Goal: Find specific page/section: Find specific page/section

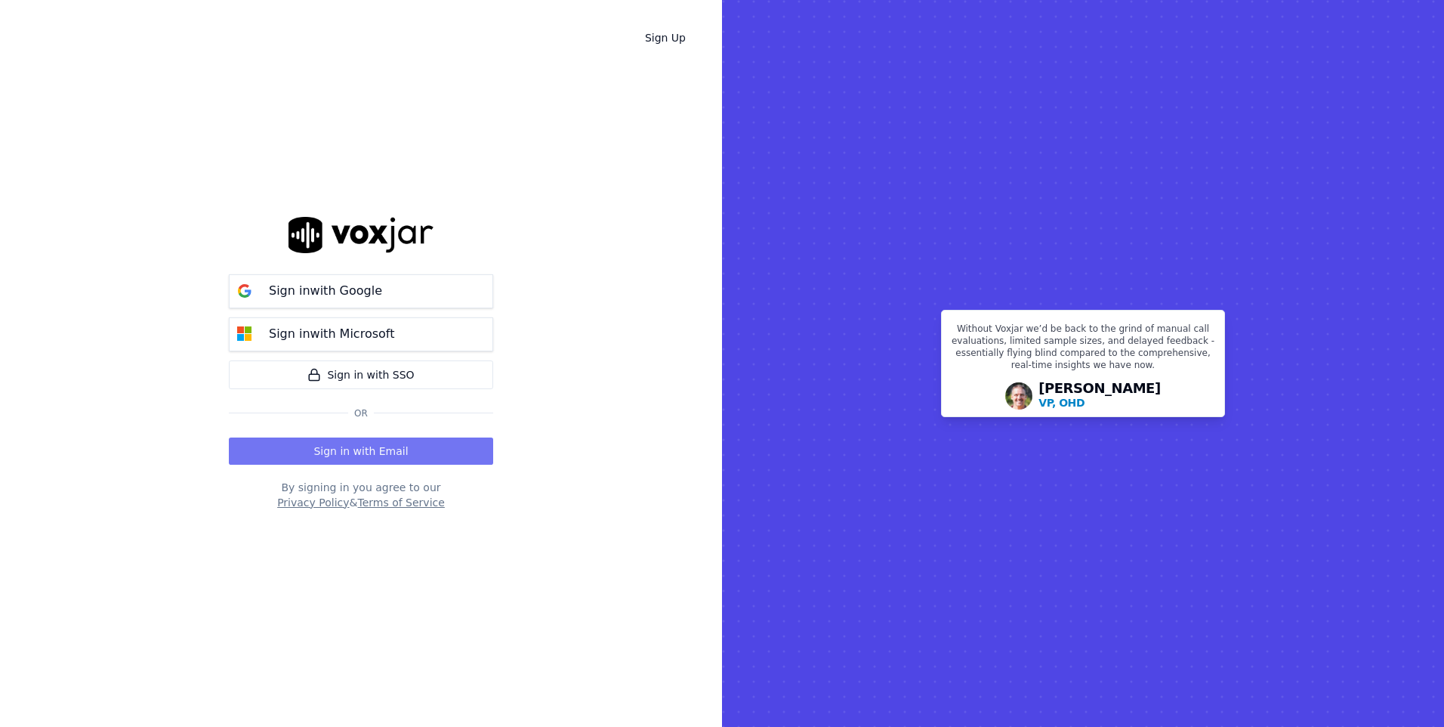
click at [408, 448] on button "Sign in with Email" at bounding box center [361, 450] width 264 height 27
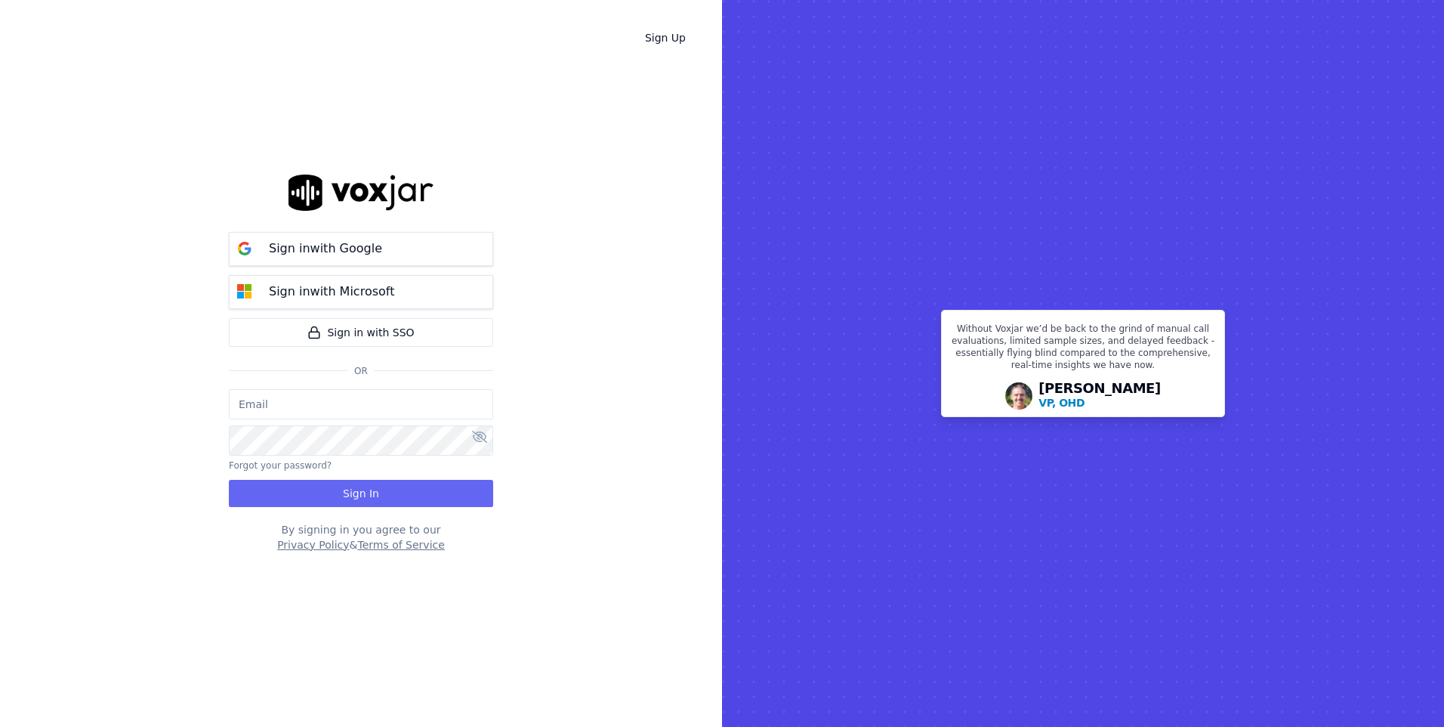
click at [357, 408] on input "email" at bounding box center [361, 404] width 264 height 30
type input "[EMAIL_ADDRESS][DOMAIN_NAME]"
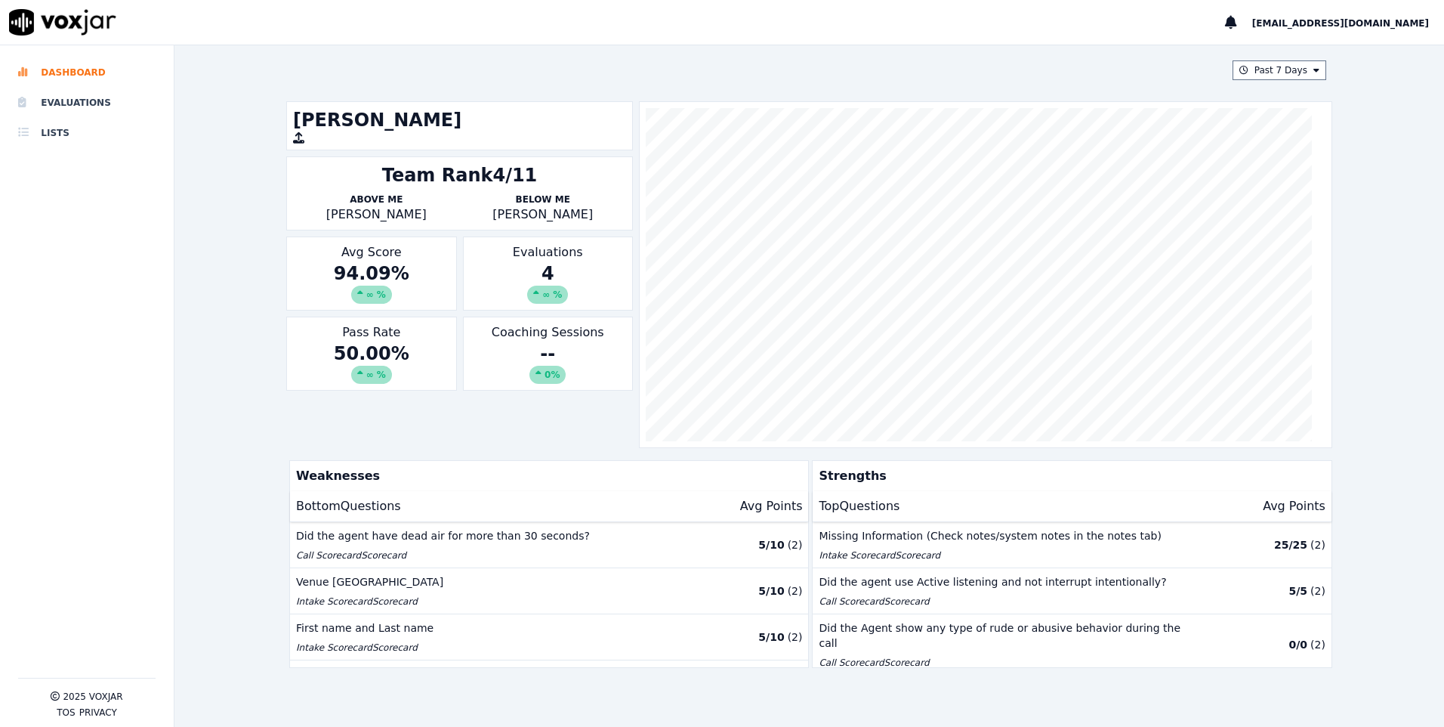
click at [363, 293] on div "∞ %" at bounding box center [371, 295] width 41 height 18
click at [1056, 589] on div "Did the agent use Active listening and not interrupt intentionally? Call Scorec…" at bounding box center [1009, 590] width 380 height 33
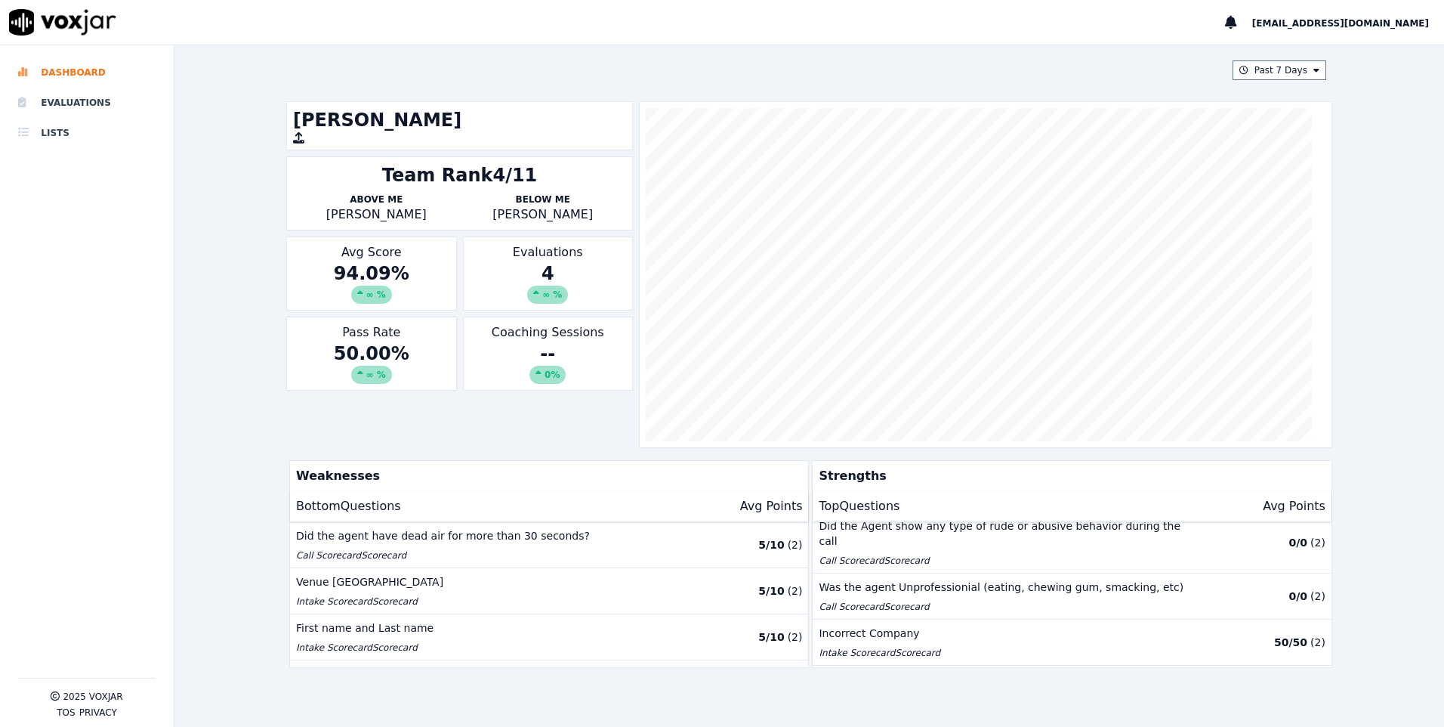
scroll to position [76, 0]
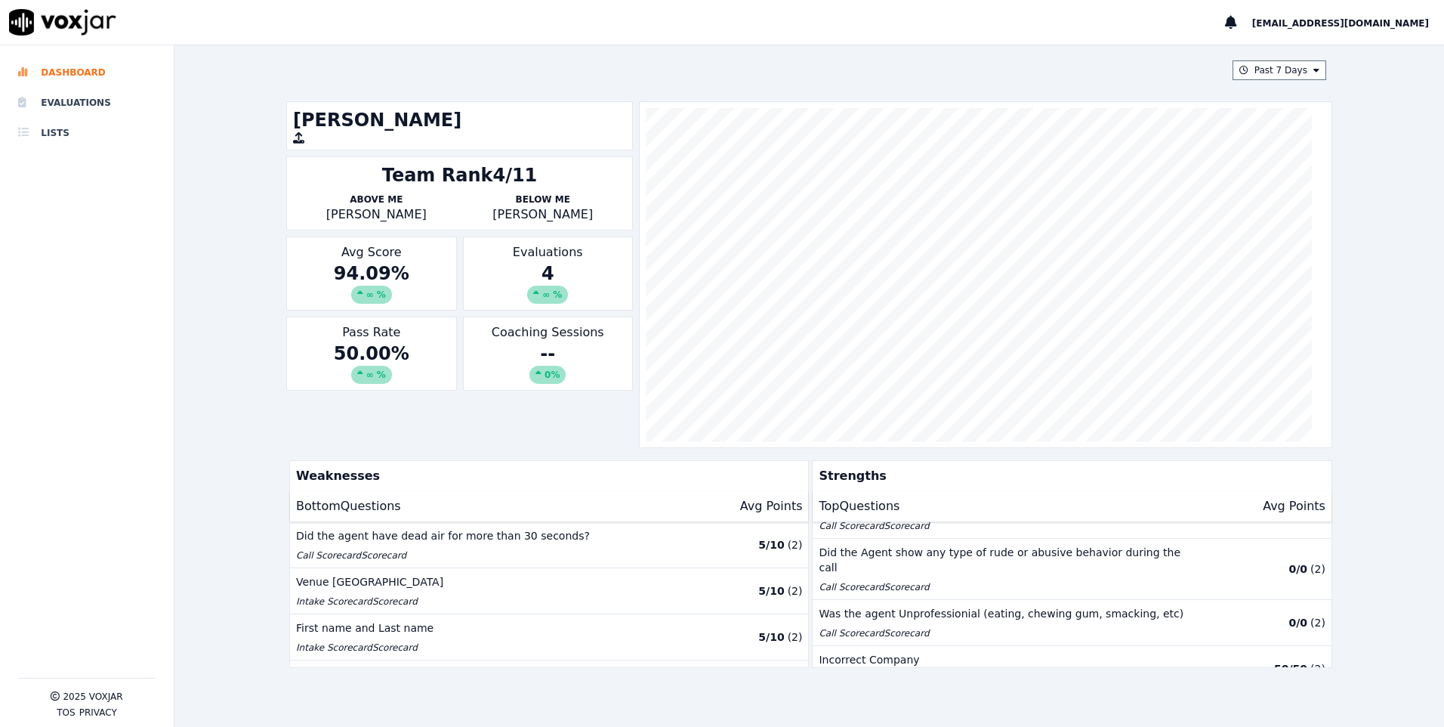
click at [1310, 615] on p "( 2 )" at bounding box center [1317, 622] width 15 height 15
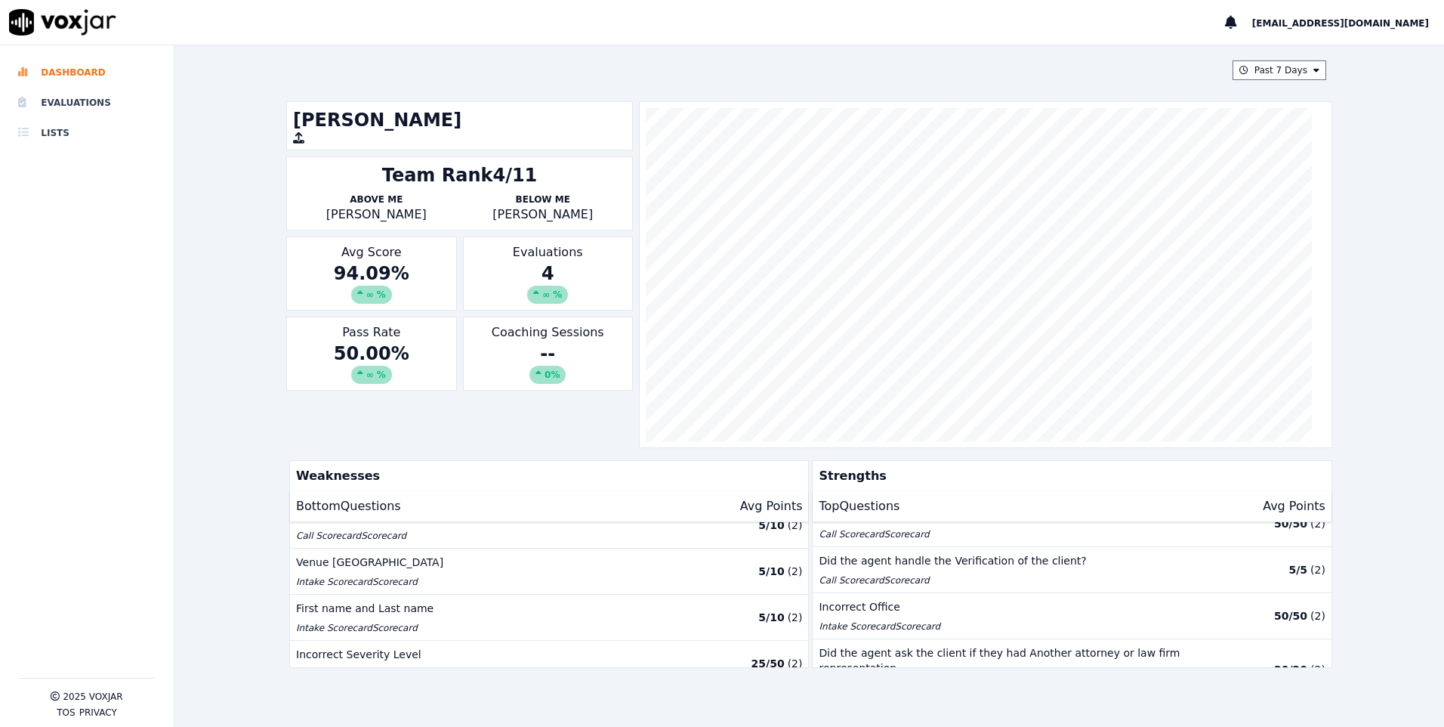
scroll to position [26, 0]
click at [441, 585] on button "Venue City & State Intake Scorecard Scorecard 5 / 10 ( 2 )" at bounding box center [549, 565] width 518 height 46
click at [409, 569] on p "Intake Scorecard Scorecard" at bounding box center [486, 575] width 380 height 12
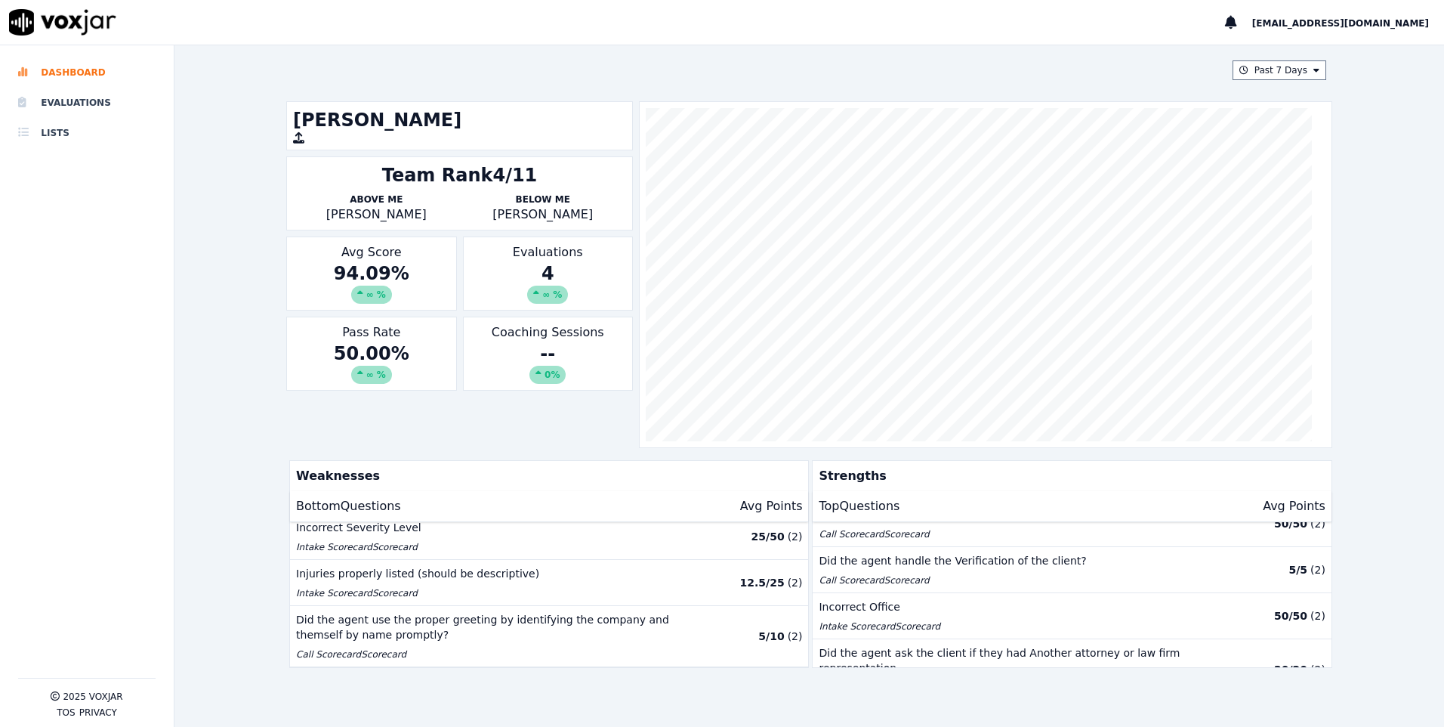
scroll to position [158, 0]
